Goal: Task Accomplishment & Management: Complete application form

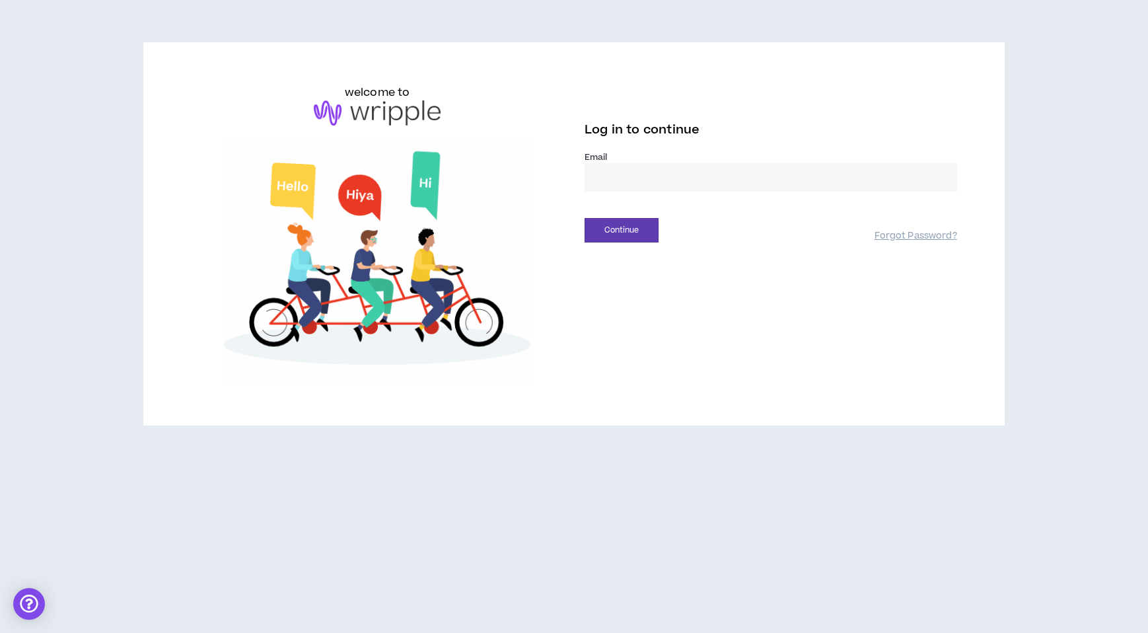
click at [684, 192] on input "email" at bounding box center [771, 177] width 373 height 28
type input "**********"
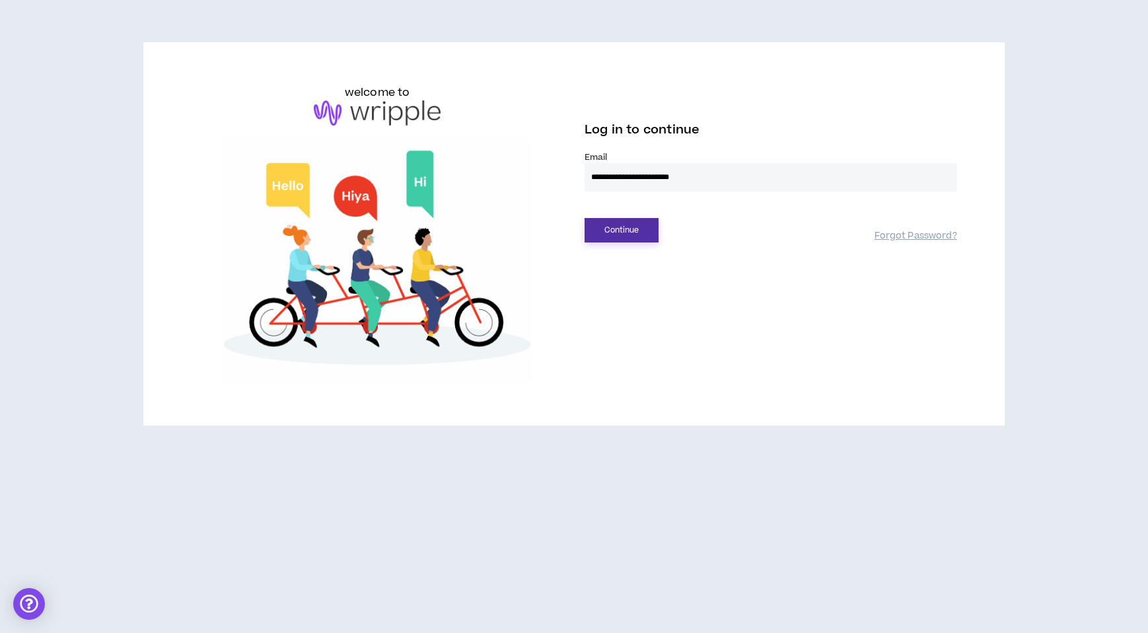
click at [642, 242] on button "Continue" at bounding box center [622, 230] width 74 height 24
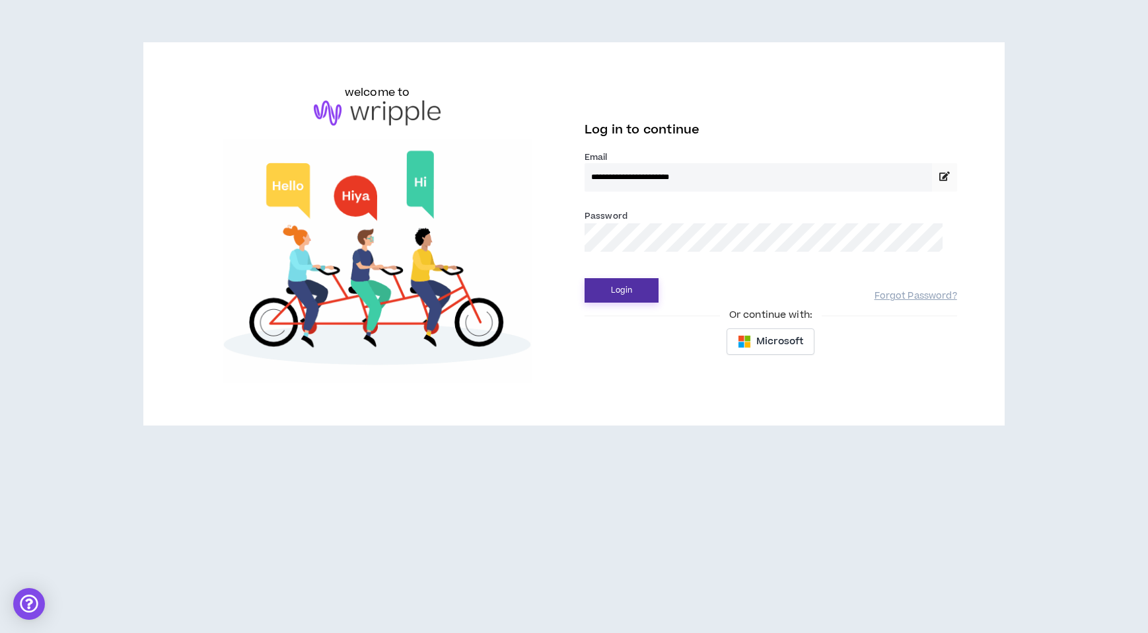
click at [645, 303] on button "Login" at bounding box center [622, 290] width 74 height 24
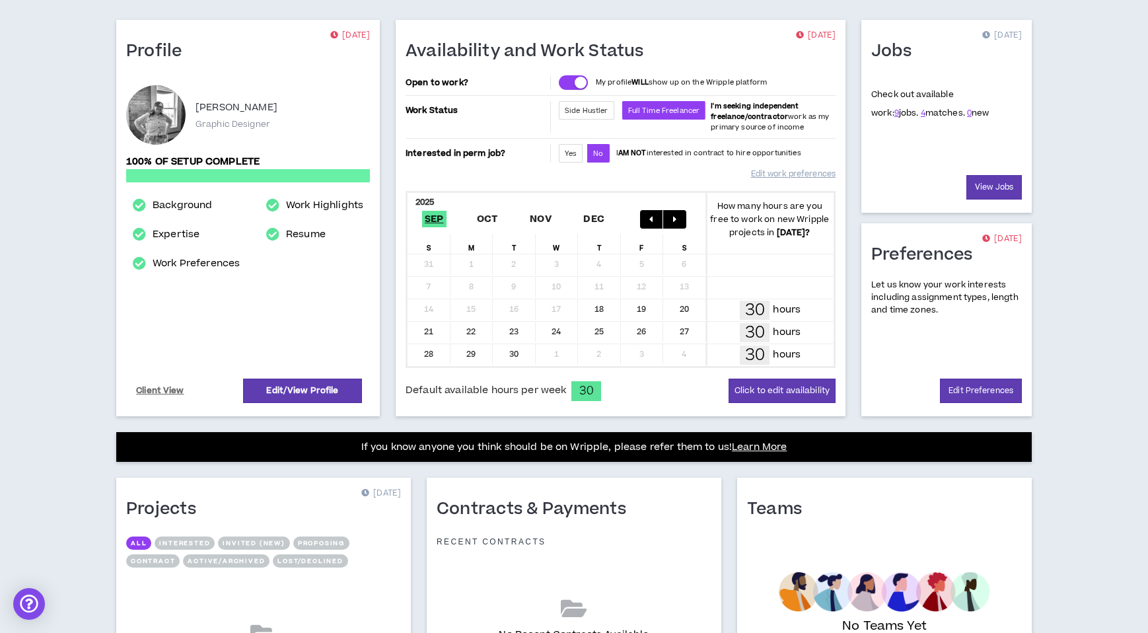
scroll to position [166, 0]
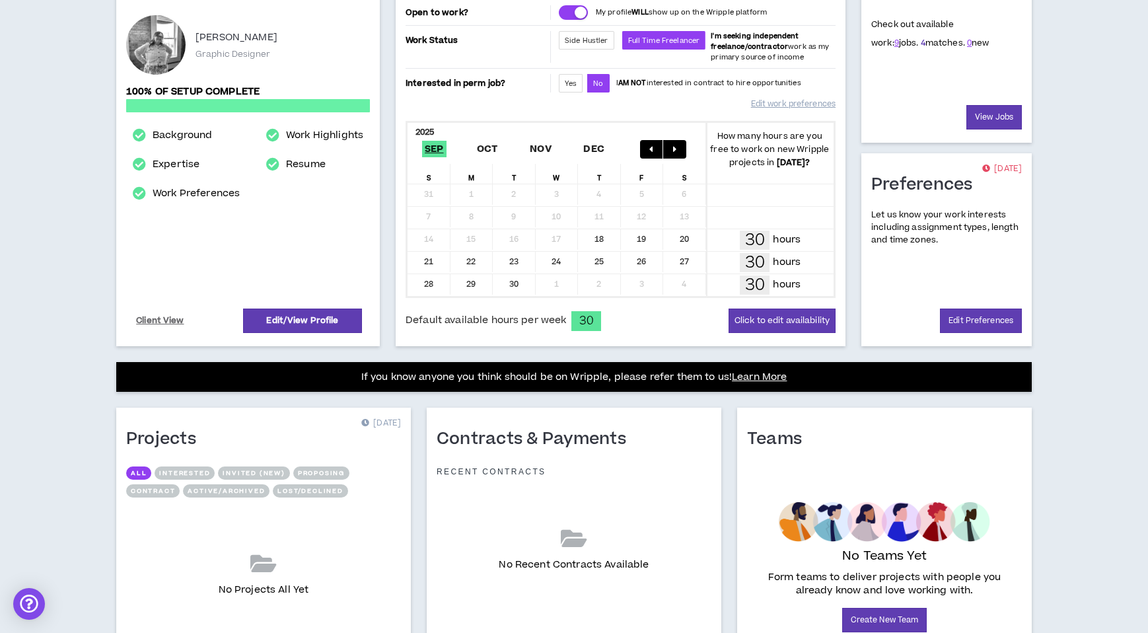
click at [921, 49] on link "4" at bounding box center [923, 43] width 5 height 12
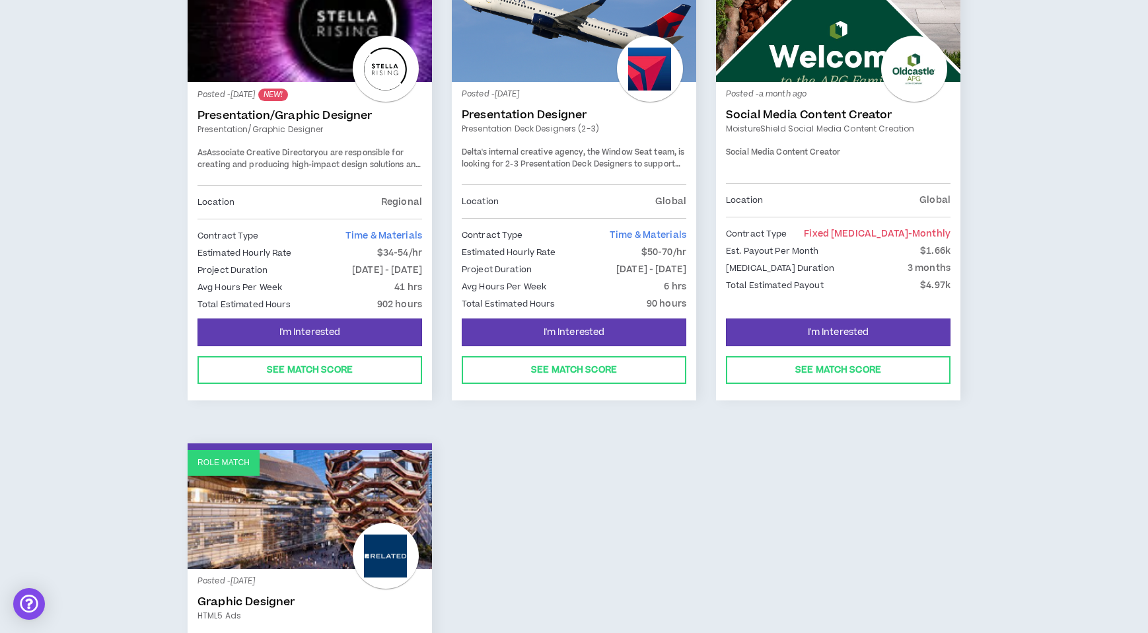
scroll to position [203, 0]
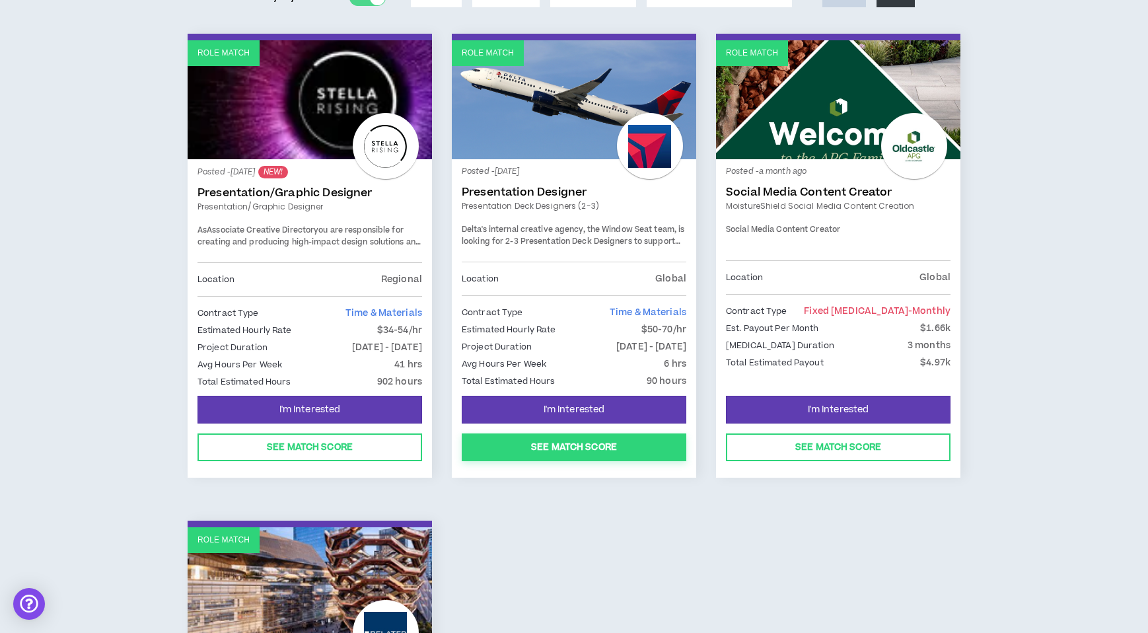
click at [627, 455] on button "See Match Score" at bounding box center [574, 447] width 225 height 28
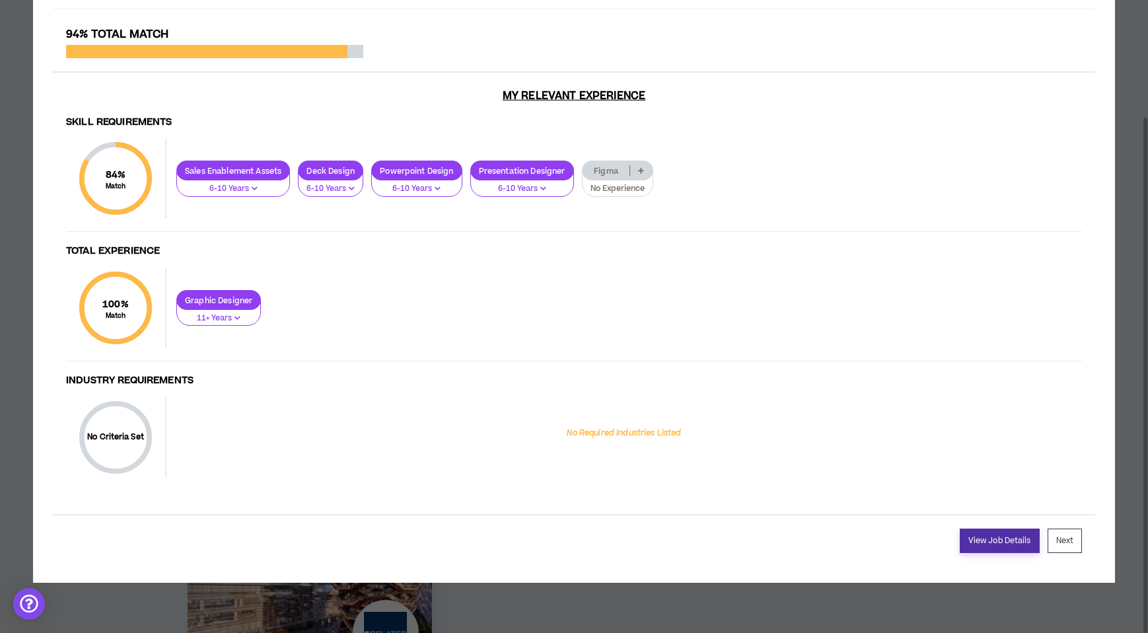
click at [978, 553] on link "View Job Details" at bounding box center [1000, 540] width 80 height 24
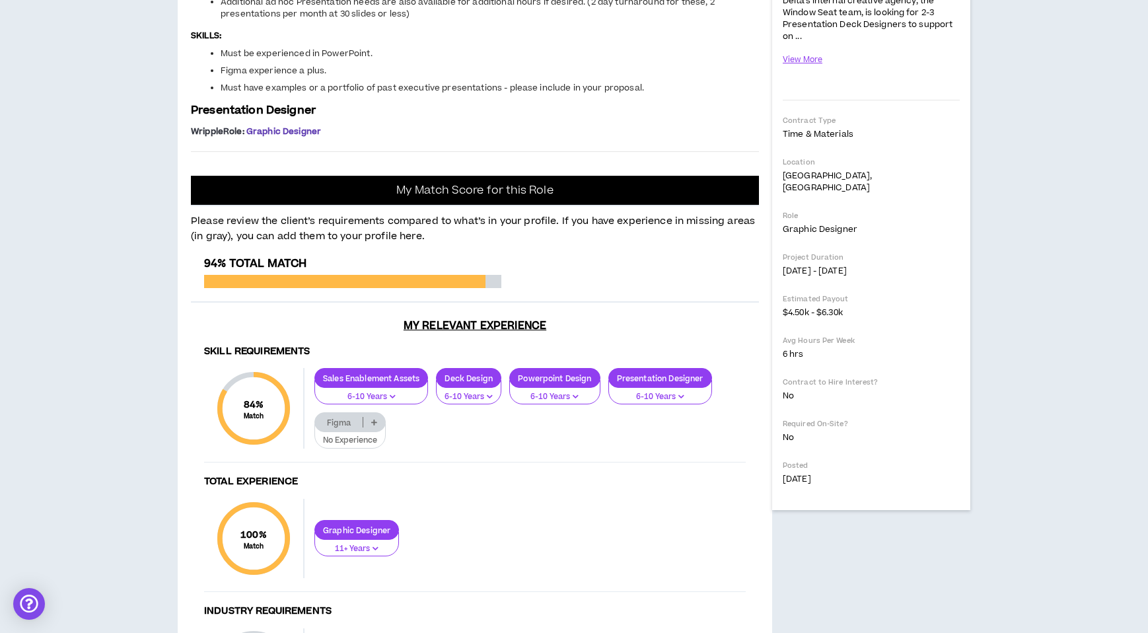
scroll to position [354, 0]
